Goal: Communication & Community: Answer question/provide support

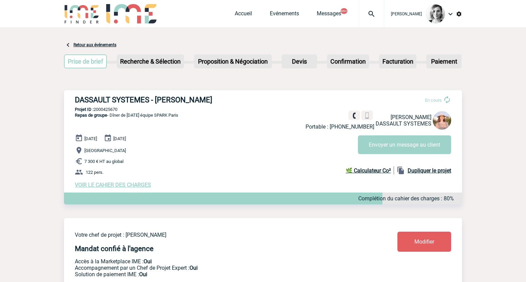
click at [365, 19] on div "Accueil Evénements Messages 99+ Projet, client Projet, client" at bounding box center [309, 13] width 149 height 27
click at [371, 21] on div at bounding box center [371, 13] width 25 height 27
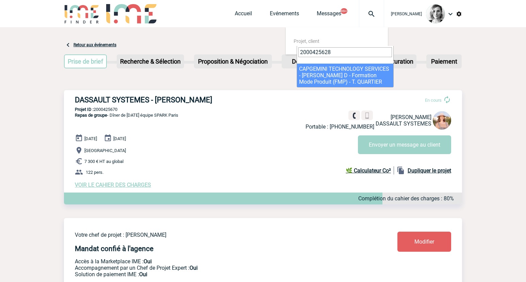
type input "2000425628"
select select "25129"
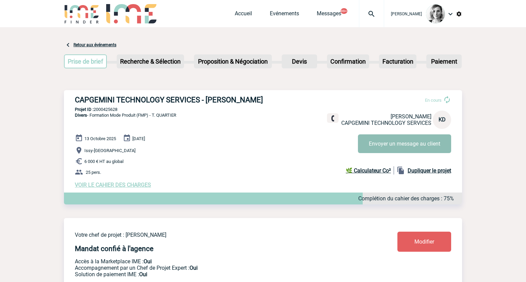
click at [399, 148] on button "Envoyer un message au client" at bounding box center [404, 143] width 93 height 19
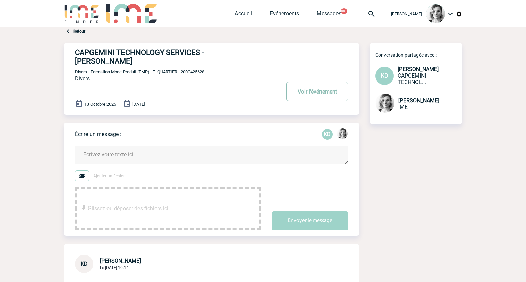
click at [294, 82] on button "Voir l'événement" at bounding box center [318, 91] width 62 height 19
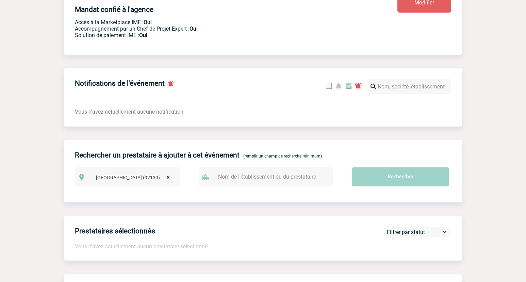
scroll to position [60, 0]
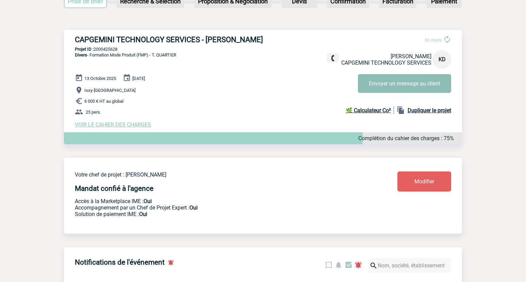
click at [395, 87] on button "Envoyer un message au client" at bounding box center [404, 83] width 93 height 19
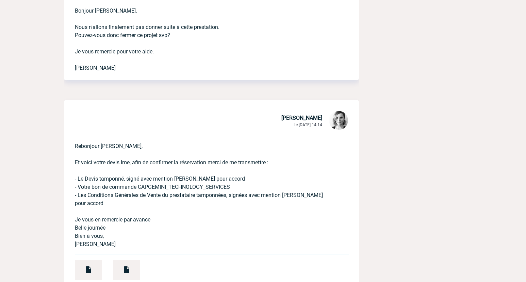
scroll to position [340, 0]
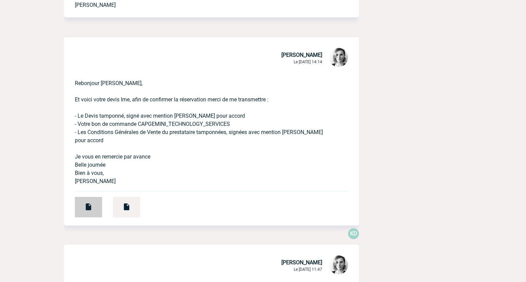
click at [85, 197] on div at bounding box center [88, 207] width 27 height 20
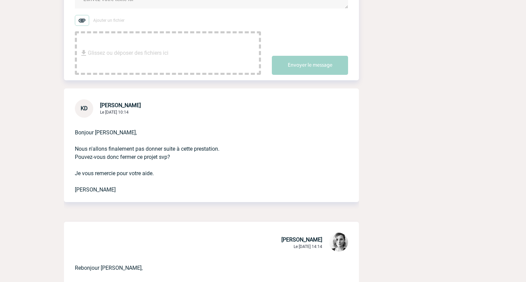
scroll to position [213, 0]
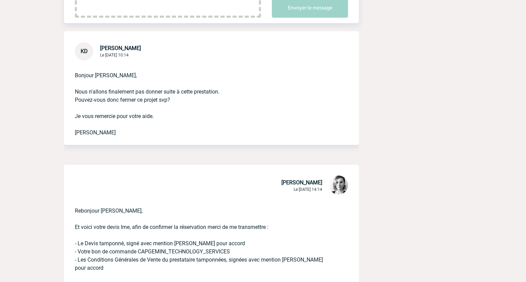
drag, startPoint x: 120, startPoint y: 207, endPoint x: 82, endPoint y: 202, distance: 38.1
click at [82, 202] on p "Rebonjour [PERSON_NAME], Et voici votre devis Ime, afin de confirmer la réserva…" at bounding box center [202, 254] width 254 height 117
drag, startPoint x: 82, startPoint y: 202, endPoint x: 172, endPoint y: 196, distance: 90.1
click at [172, 200] on p "Rebonjour [PERSON_NAME], Et voici votre devis Ime, afin de confirmer la réserva…" at bounding box center [202, 254] width 254 height 117
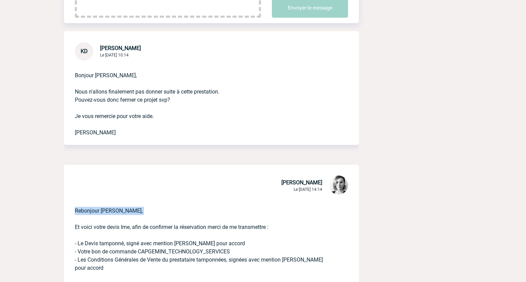
copy p "Rebonjour [PERSON_NAME],"
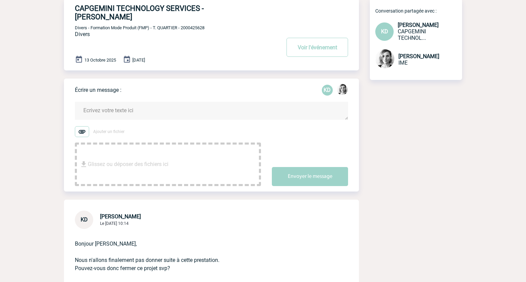
scroll to position [0, 0]
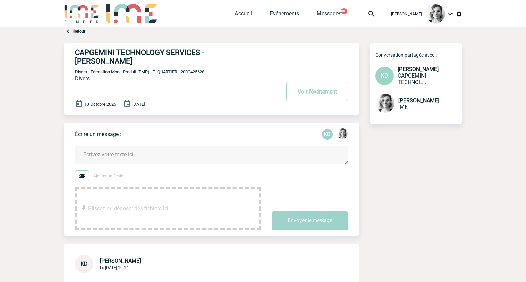
click at [101, 154] on textarea at bounding box center [211, 155] width 273 height 18
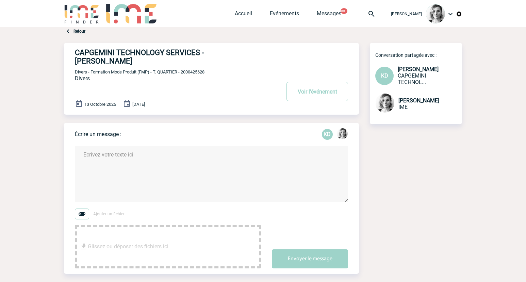
paste textarea "Rebonjour [PERSON_NAME],"
drag, startPoint x: 78, startPoint y: 145, endPoint x: 31, endPoint y: 145, distance: 47.7
click at [126, 161] on textarea "Bonjour [PERSON_NAME]," at bounding box center [211, 174] width 273 height 56
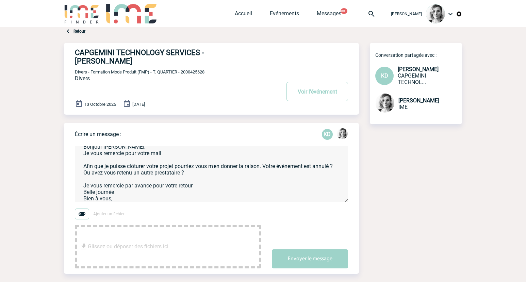
scroll to position [14, 0]
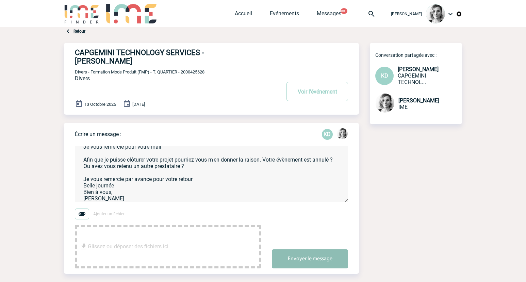
type textarea "Bonjour [PERSON_NAME], Je vous remercie pour votre mail Afin que je puisse clôt…"
click at [320, 251] on button "Envoyer le message" at bounding box center [310, 259] width 76 height 19
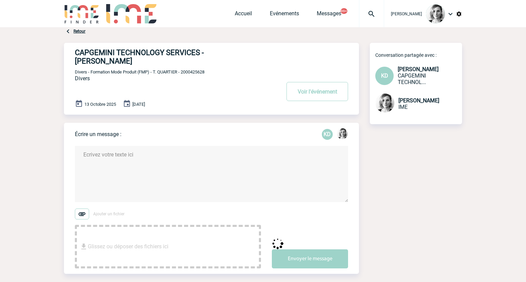
scroll to position [0, 0]
